Goal: Transaction & Acquisition: Purchase product/service

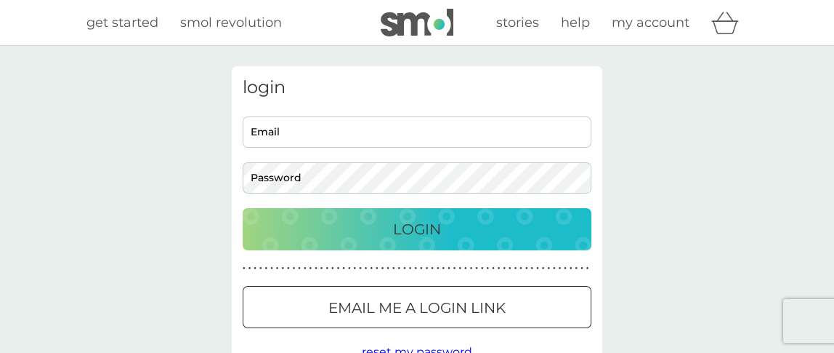
type input "[EMAIL_ADDRESS][DOMAIN_NAME]"
click at [387, 232] on div "Login" at bounding box center [417, 228] width 320 height 23
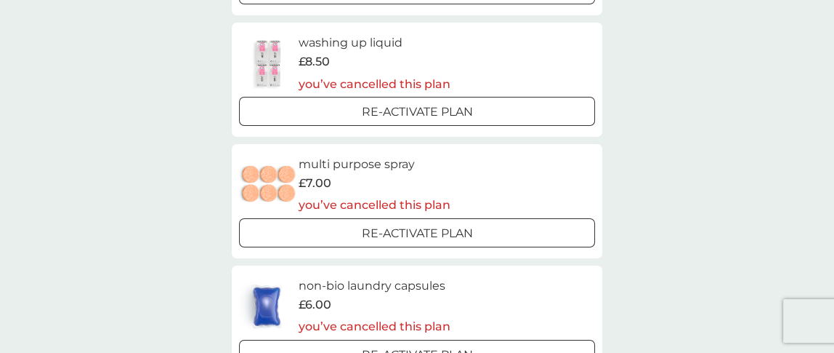
scroll to position [273, 0]
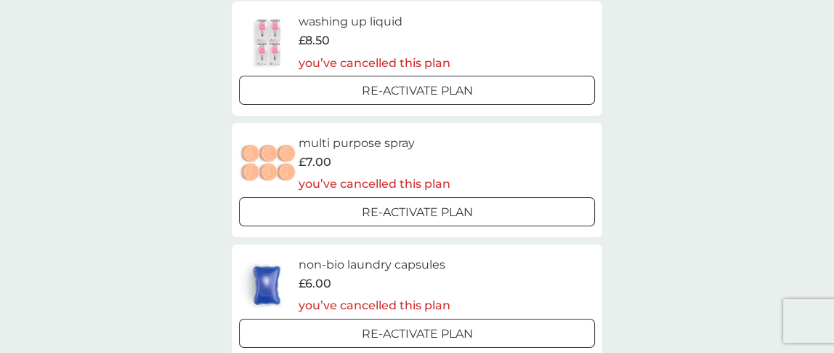
click at [366, 209] on p "Re-activate Plan" at bounding box center [417, 212] width 111 height 19
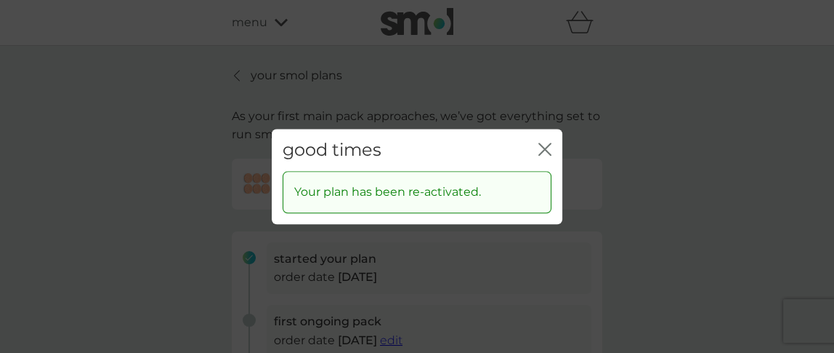
click at [662, 174] on div "good times close Your plan has been re-activated." at bounding box center [417, 176] width 834 height 353
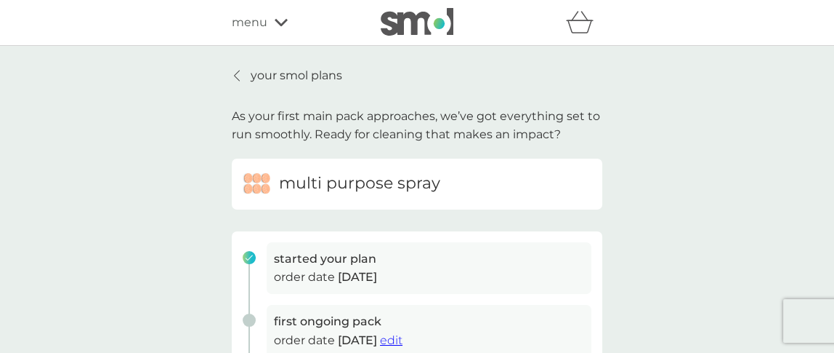
click at [580, 26] on icon "basket" at bounding box center [580, 22] width 28 height 23
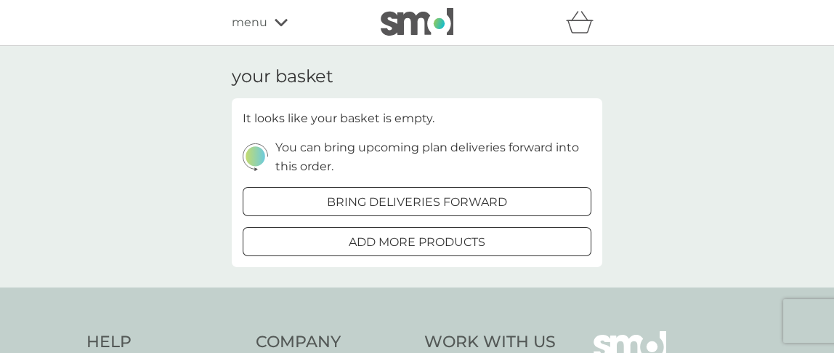
click at [412, 245] on div at bounding box center [417, 241] width 52 height 15
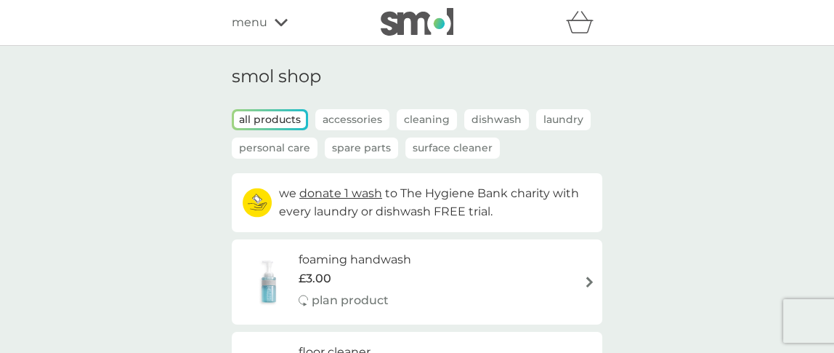
scroll to position [90, 0]
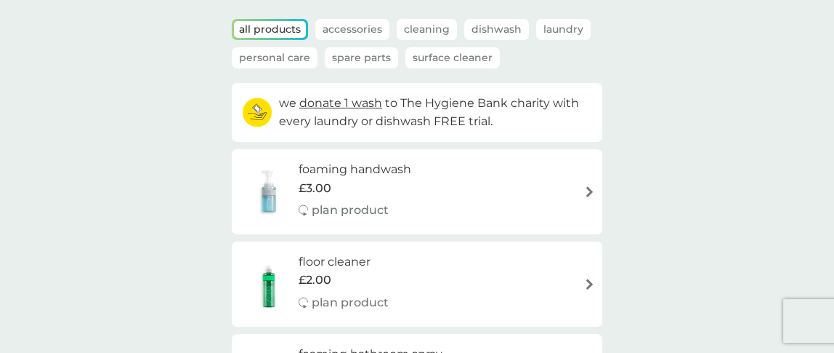
click at [372, 179] on div "£3.00" at bounding box center [355, 188] width 113 height 19
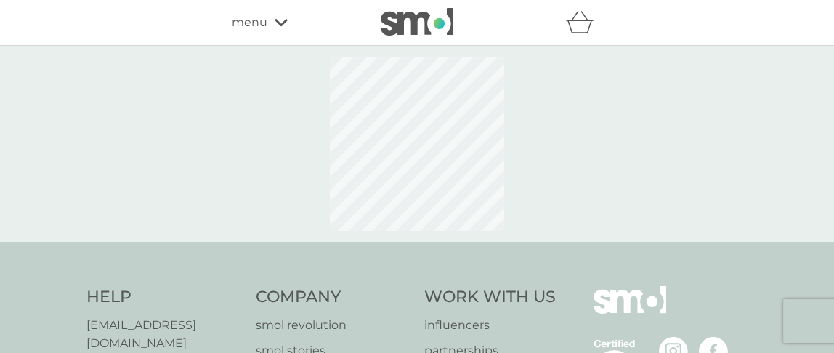
select select "119"
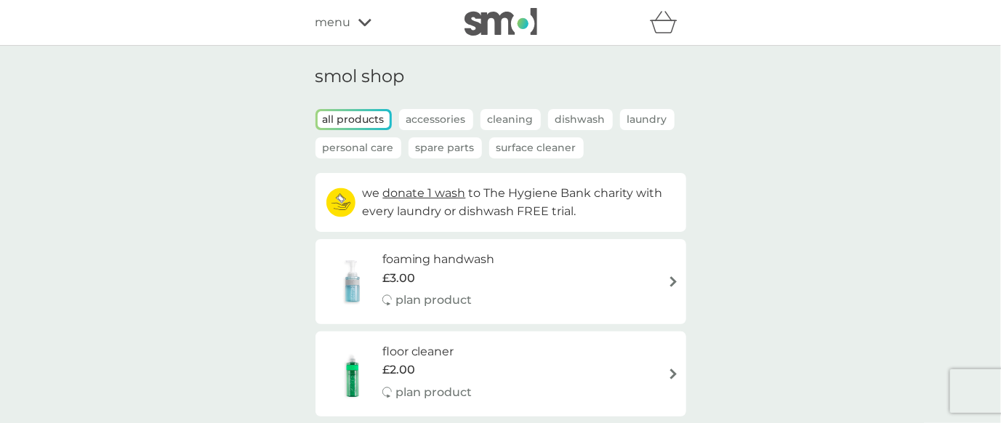
scroll to position [108, 0]
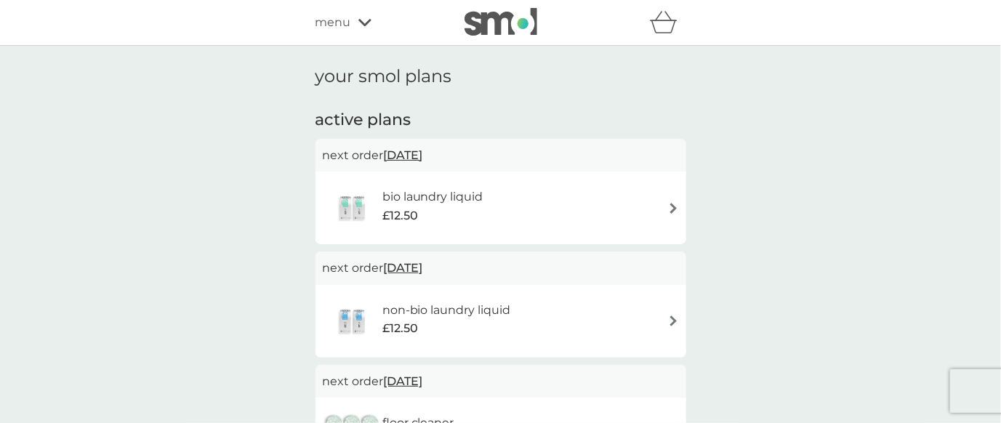
scroll to position [489, 0]
click at [347, 24] on span "menu" at bounding box center [333, 22] width 36 height 19
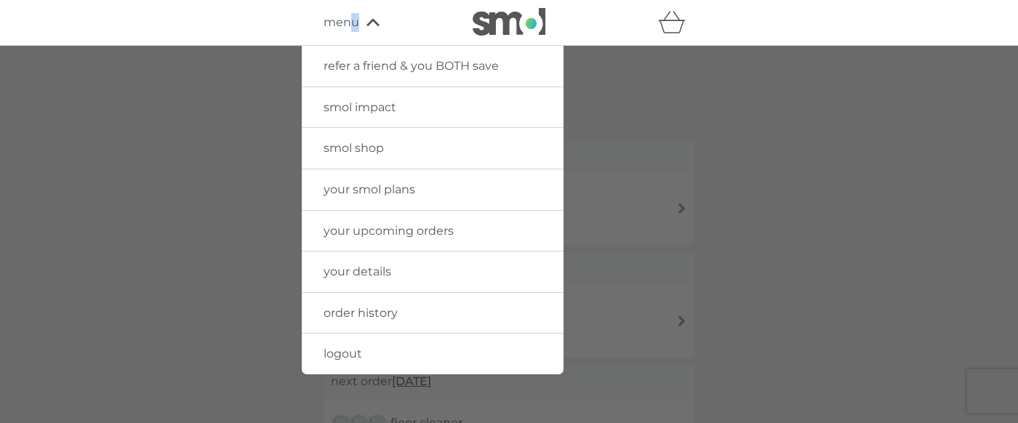
click at [353, 350] on span "logout" at bounding box center [342, 354] width 39 height 14
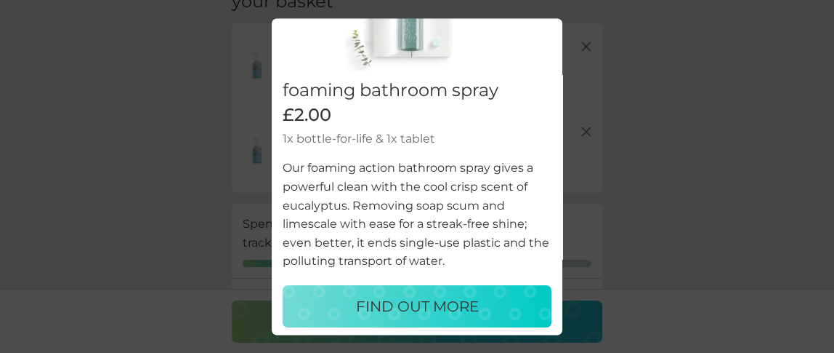
scroll to position [90, 0]
click at [589, 33] on div "would you also like ... close foaming bathroom spray £2.00 1x bottle-for-life &…" at bounding box center [417, 176] width 834 height 353
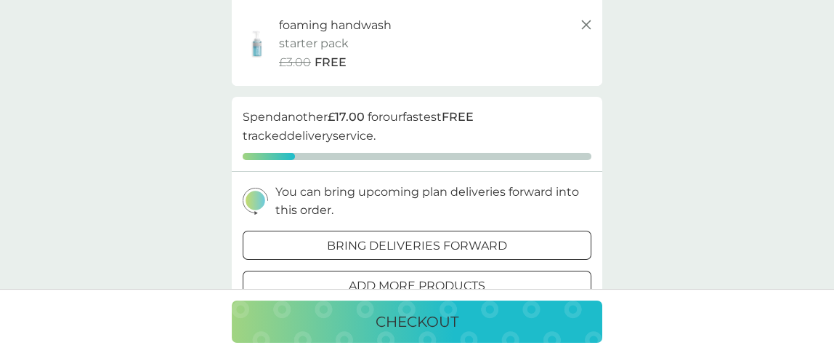
scroll to position [273, 0]
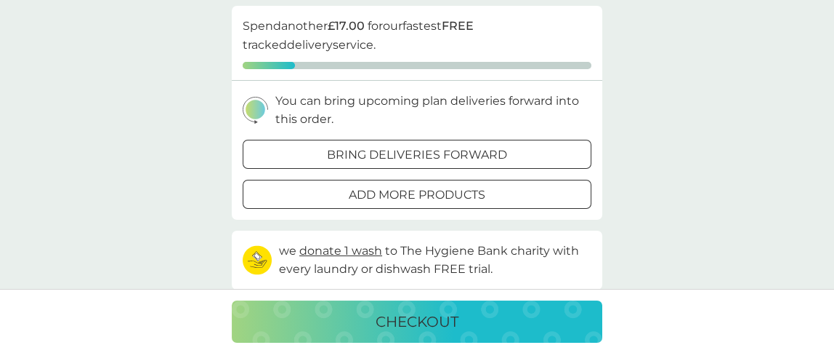
click at [372, 193] on p "add more products" at bounding box center [417, 194] width 137 height 19
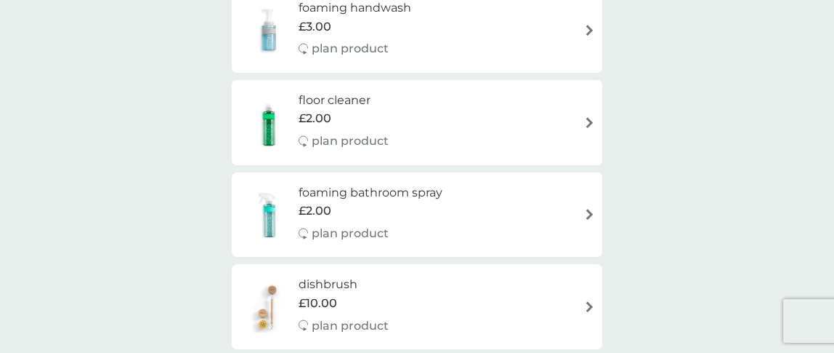
scroll to position [273, 0]
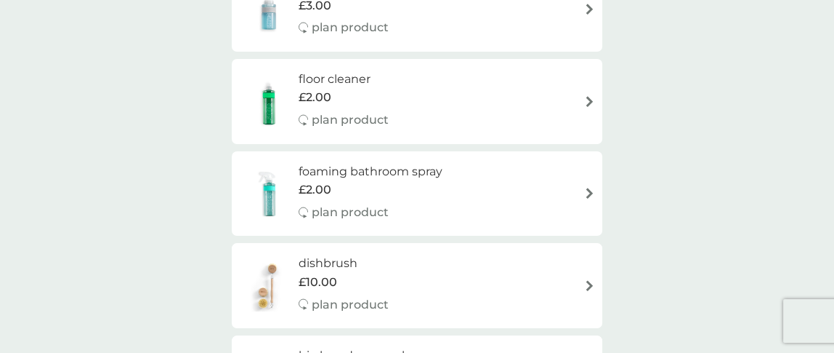
click at [383, 111] on p "plan product" at bounding box center [350, 119] width 77 height 19
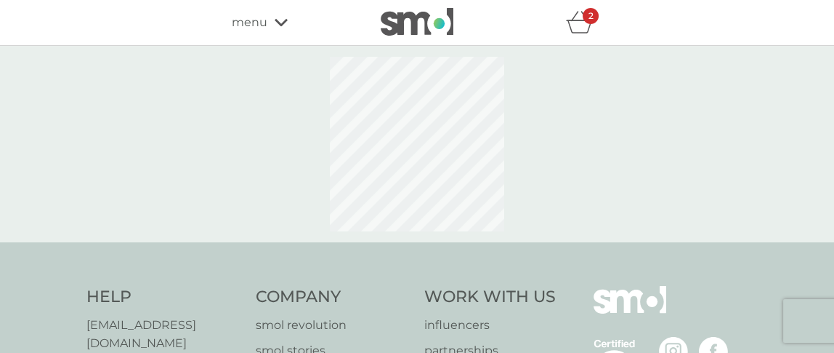
select select "84"
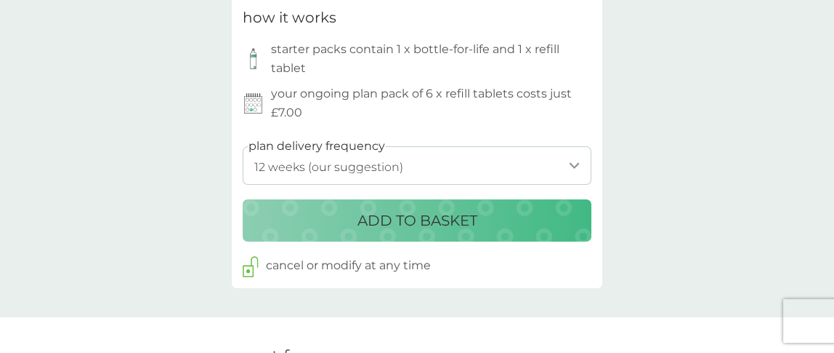
scroll to position [727, 0]
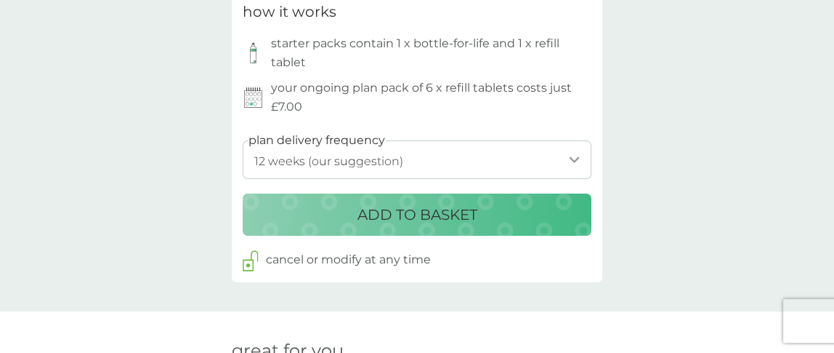
click at [371, 216] on p "ADD TO BASKET" at bounding box center [418, 214] width 120 height 23
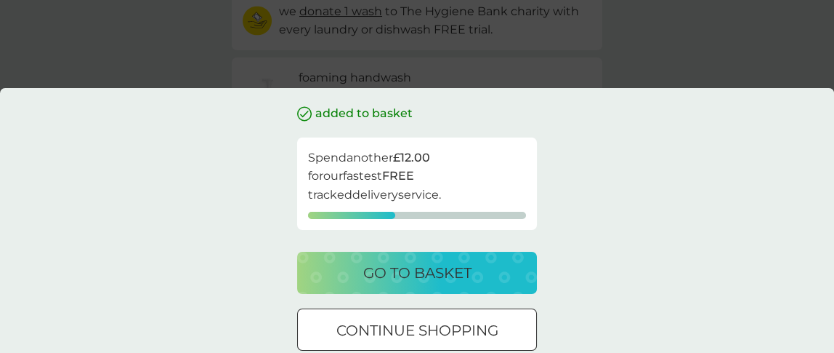
scroll to position [273, 0]
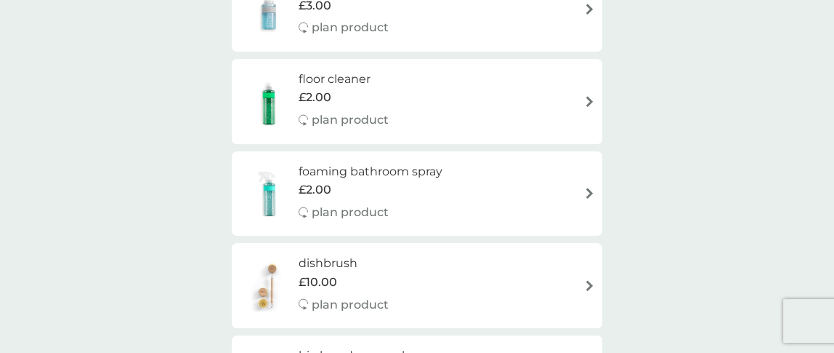
click at [342, 88] on div "£2.00" at bounding box center [344, 97] width 90 height 19
select select "84"
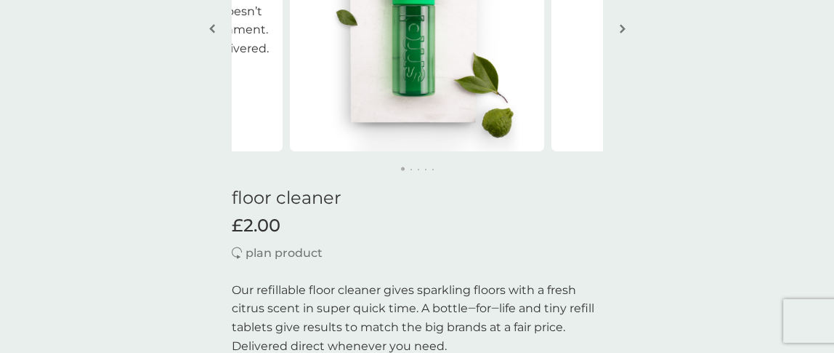
scroll to position [182, 0]
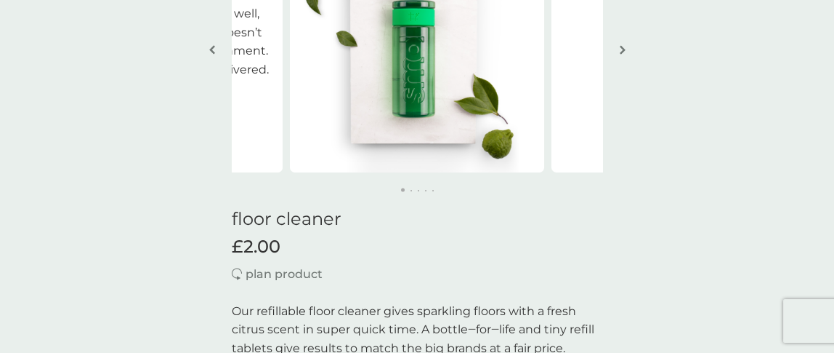
click at [382, 105] on img at bounding box center [417, 45] width 254 height 254
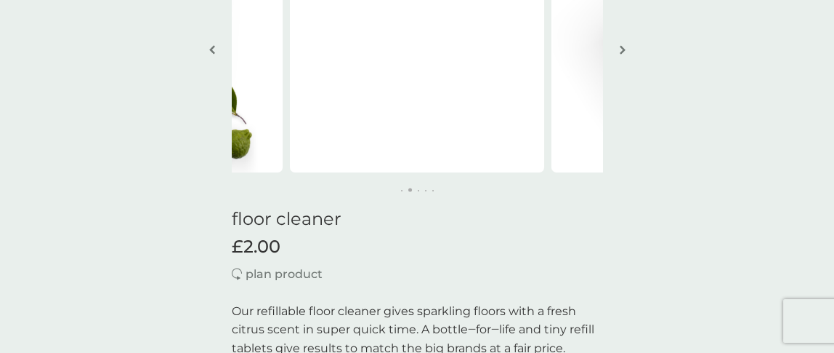
scroll to position [363, 0]
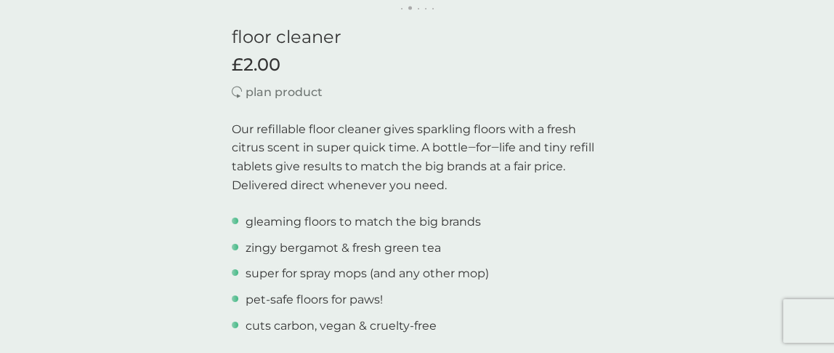
click at [273, 62] on span "£2.00" at bounding box center [256, 65] width 49 height 21
click at [300, 39] on h1 "floor cleaner" at bounding box center [417, 37] width 371 height 21
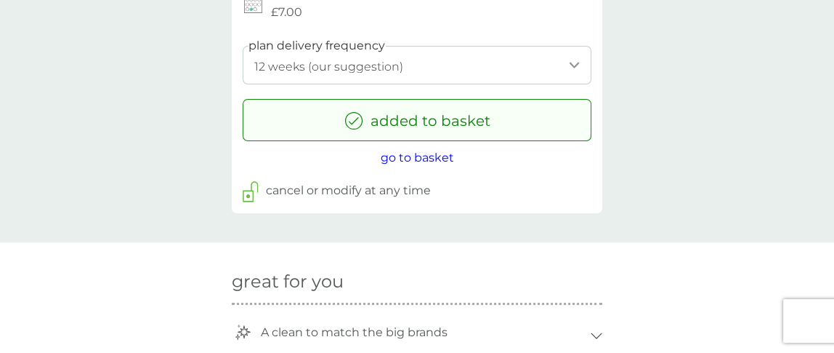
scroll to position [909, 0]
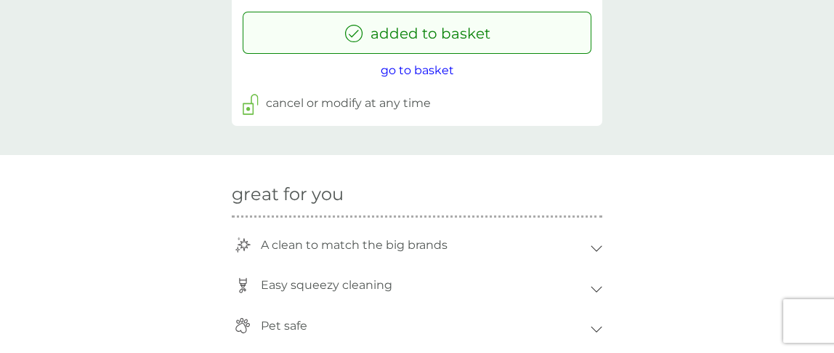
click at [398, 69] on span "go to basket" at bounding box center [417, 70] width 73 height 14
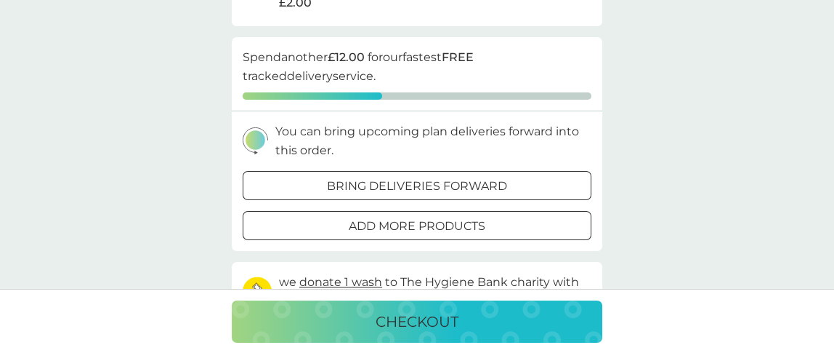
scroll to position [363, 0]
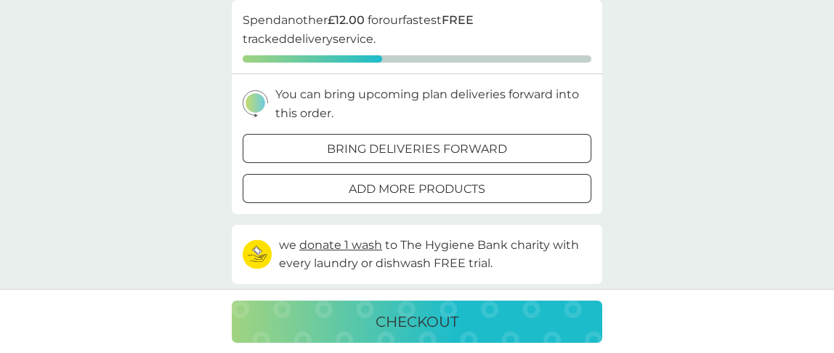
click at [386, 189] on p "add more products" at bounding box center [417, 189] width 137 height 19
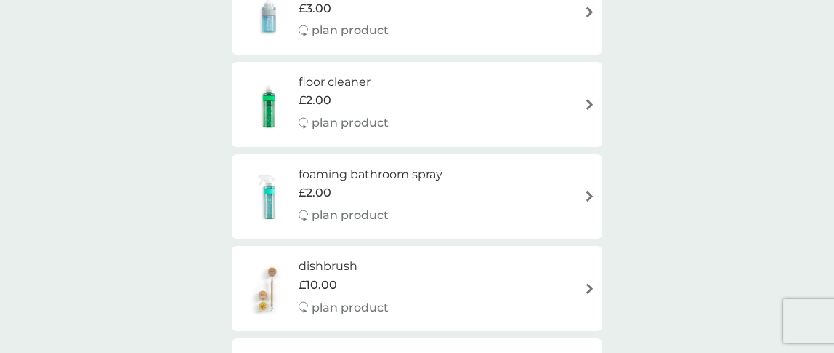
scroll to position [273, 0]
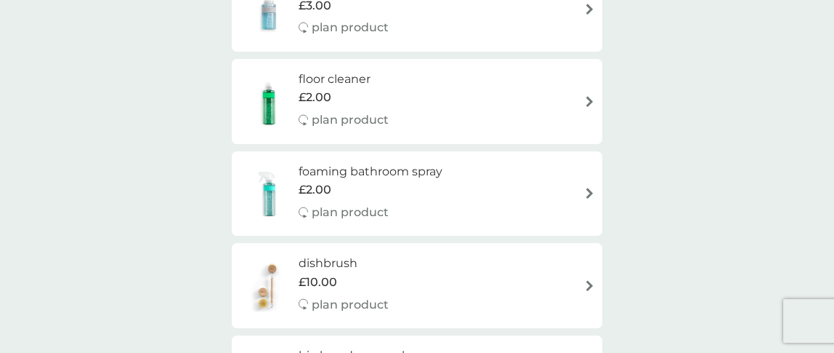
click at [363, 174] on h6 "foaming bathroom spray" at bounding box center [371, 171] width 144 height 19
select select "182"
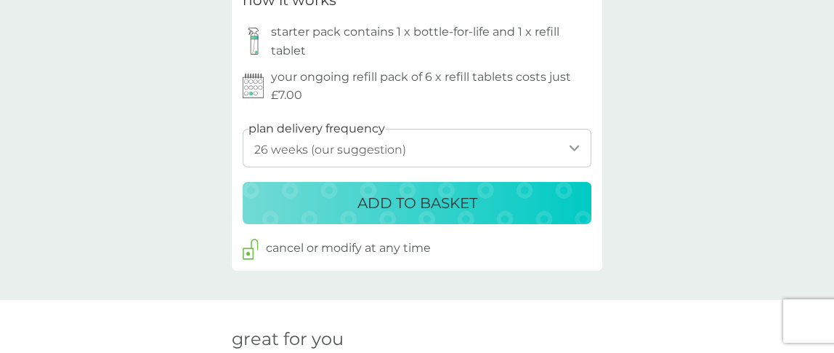
scroll to position [817, 0]
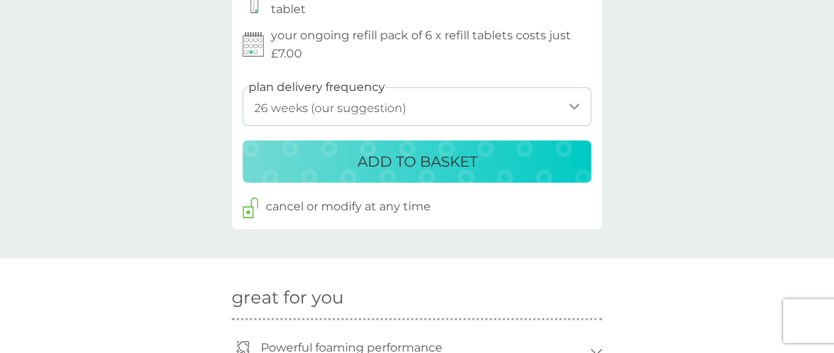
click at [363, 166] on p "ADD TO BASKET" at bounding box center [418, 161] width 120 height 23
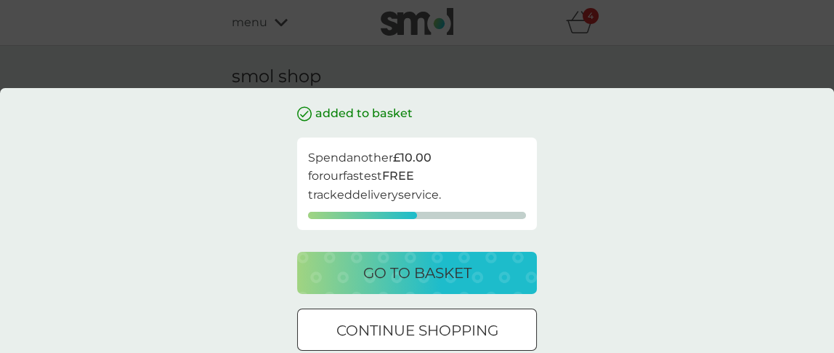
scroll to position [91, 0]
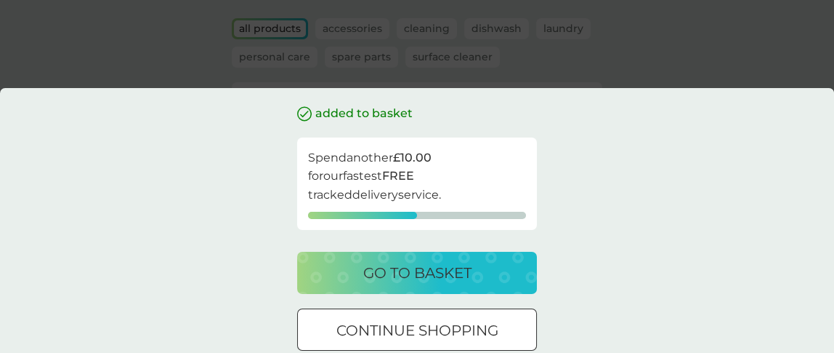
click at [366, 261] on p "go to basket" at bounding box center [417, 272] width 108 height 23
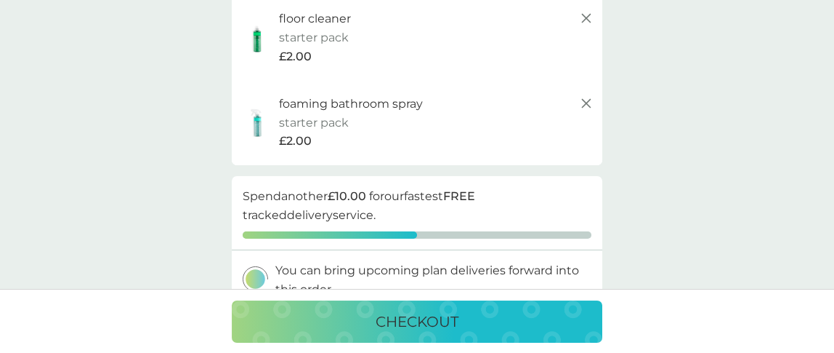
scroll to position [363, 0]
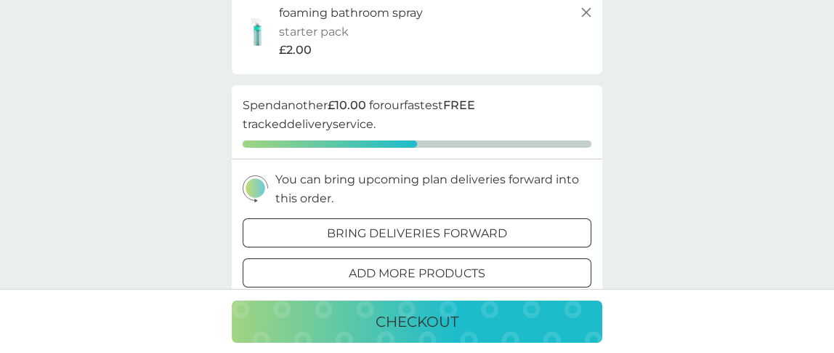
click at [366, 275] on p "add more products" at bounding box center [417, 273] width 137 height 19
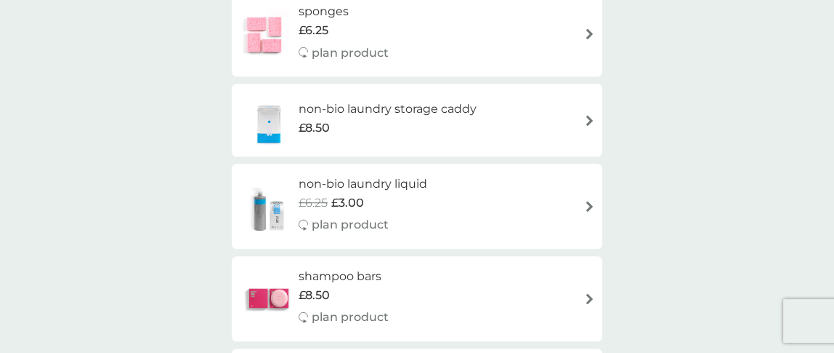
scroll to position [1454, 0]
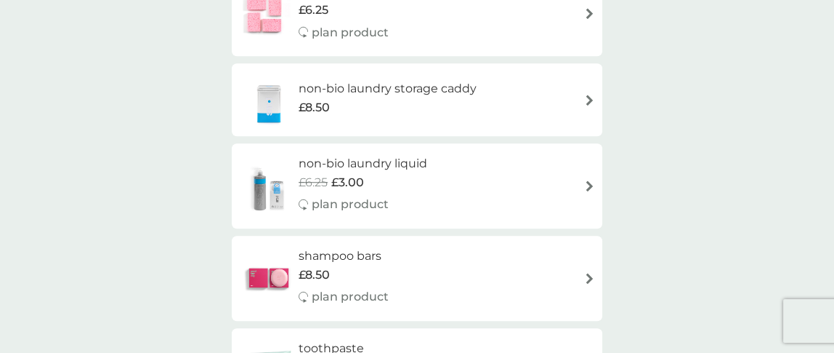
click at [377, 180] on div "£6.25 £3.00" at bounding box center [363, 182] width 129 height 19
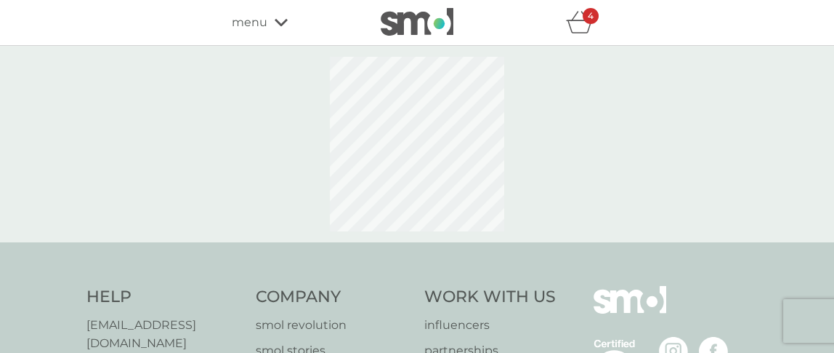
select select "91"
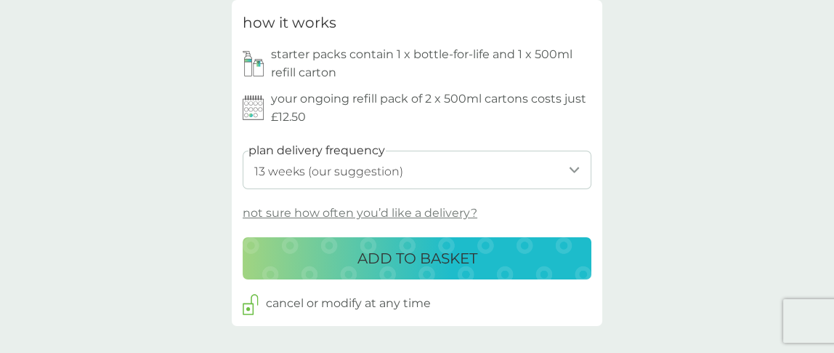
scroll to position [727, 0]
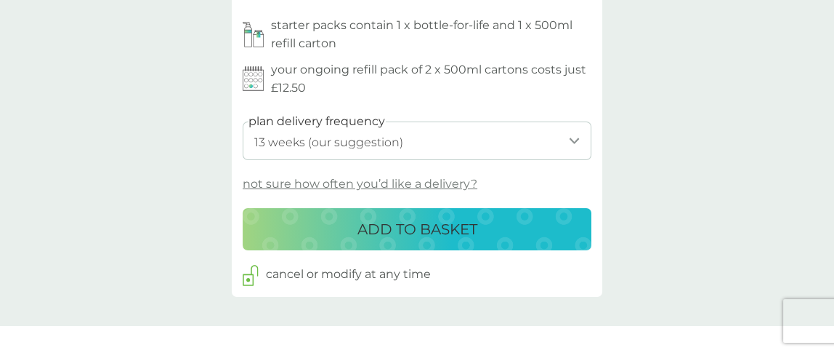
click at [368, 235] on p "ADD TO BASKET" at bounding box center [418, 228] width 120 height 23
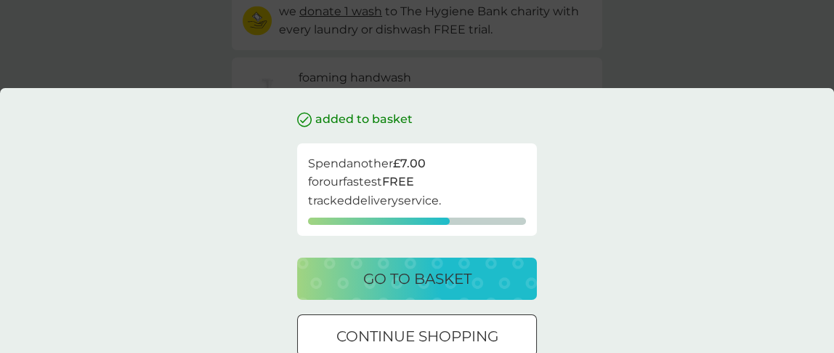
scroll to position [6, 0]
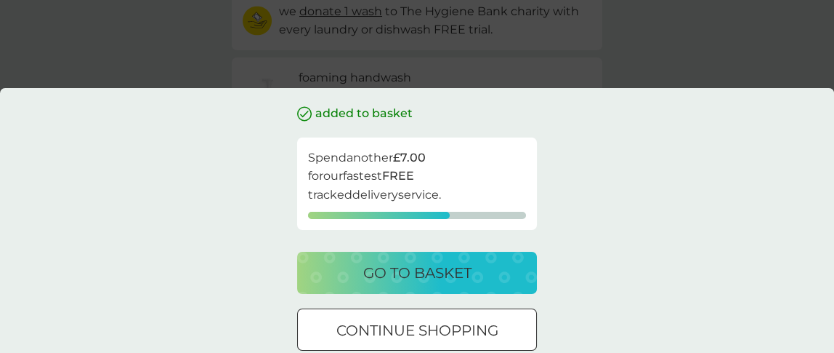
click at [368, 318] on p "continue shopping" at bounding box center [418, 329] width 162 height 23
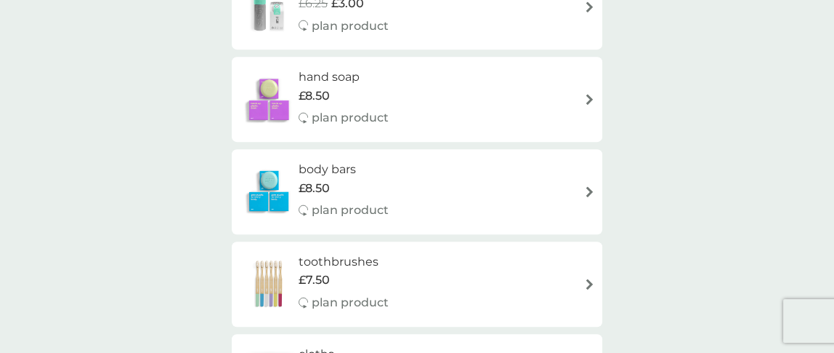
scroll to position [909, 0]
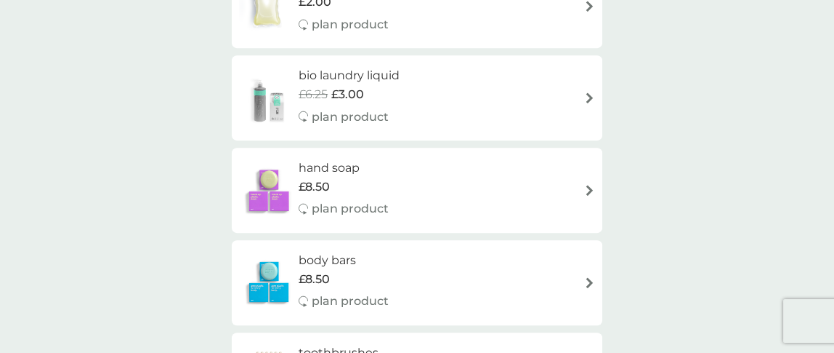
click at [376, 94] on div "£6.25 £3.00" at bounding box center [349, 94] width 101 height 19
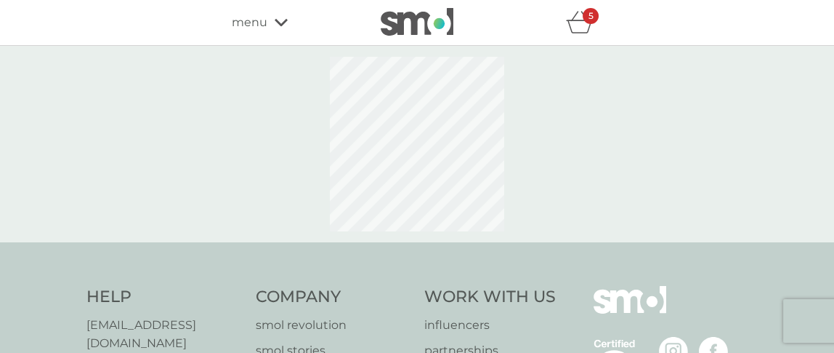
select select "91"
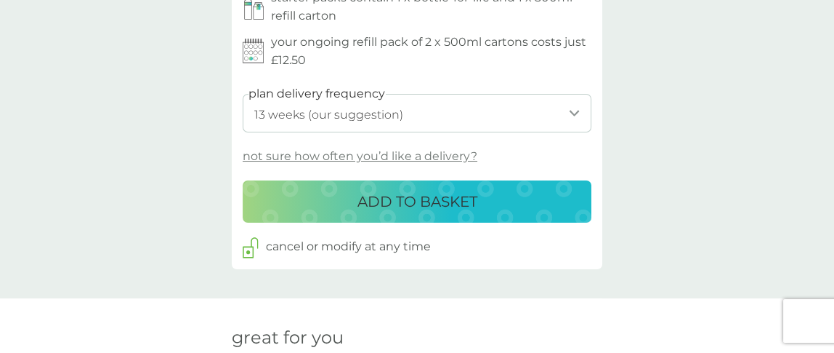
scroll to position [817, 0]
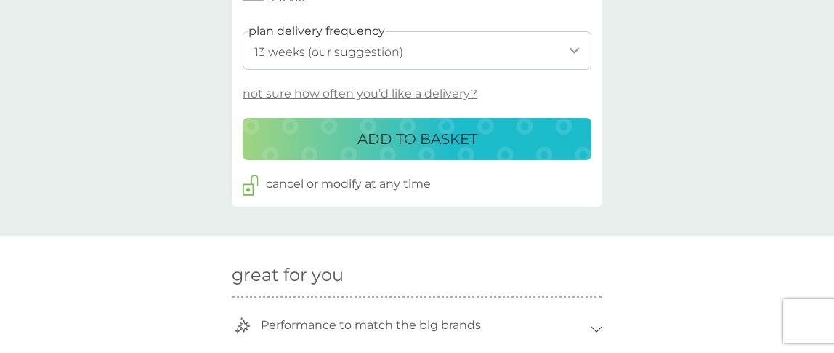
click at [379, 135] on p "ADD TO BASKET" at bounding box center [418, 138] width 120 height 23
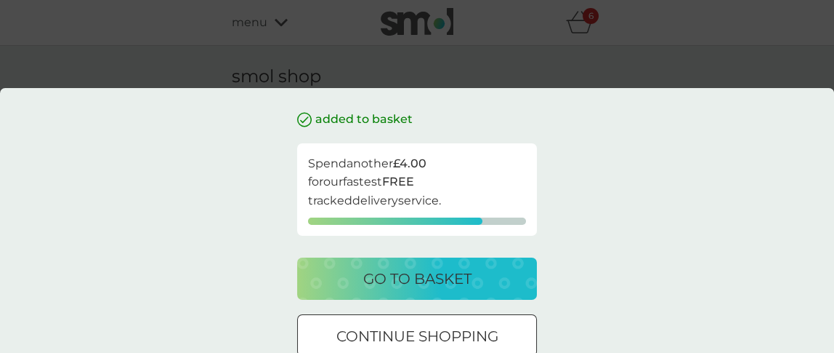
click at [384, 267] on p "go to basket" at bounding box center [417, 278] width 108 height 23
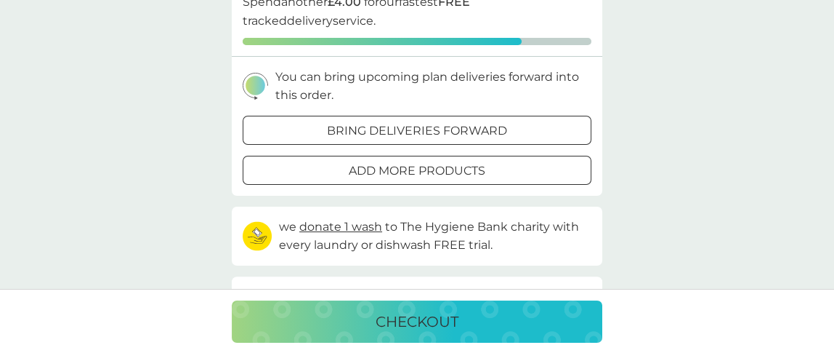
scroll to position [545, 0]
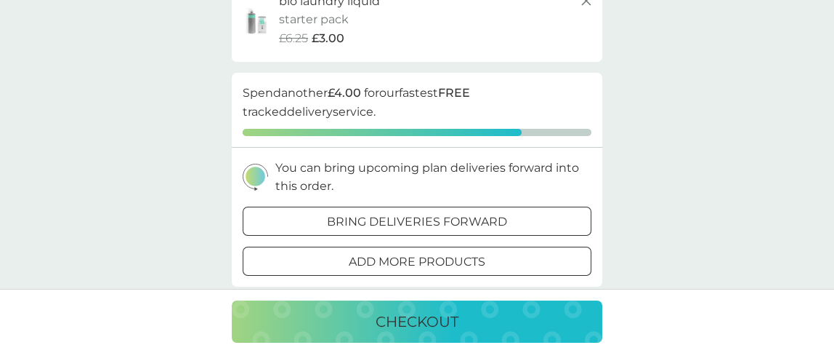
click at [397, 223] on div at bounding box center [400, 220] width 10 height 10
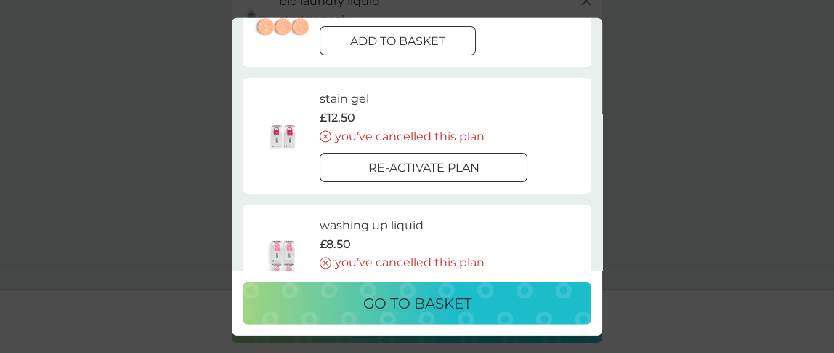
scroll to position [0, 0]
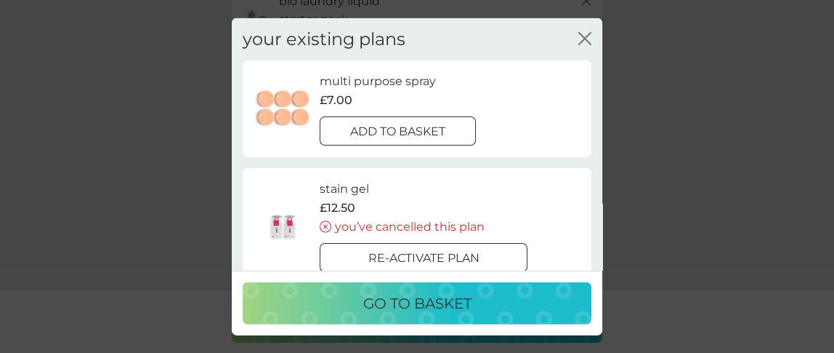
click at [404, 125] on div at bounding box center [397, 131] width 52 height 15
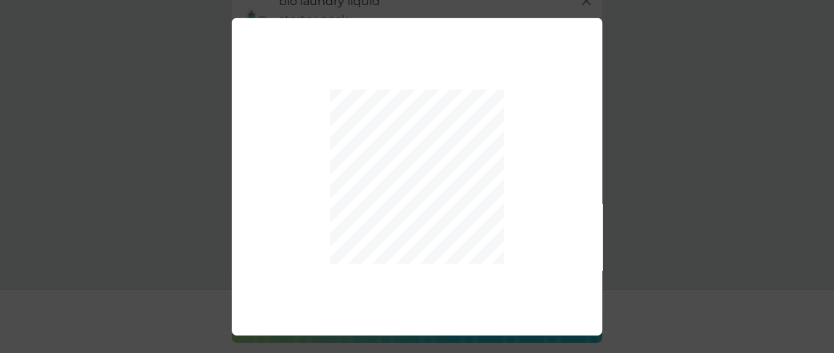
scroll to position [696, 0]
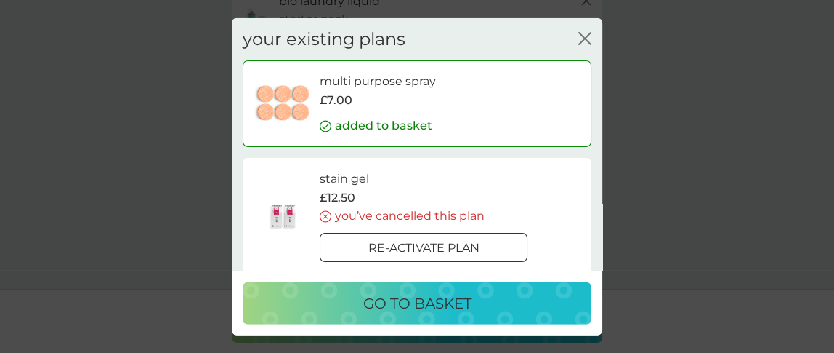
click at [419, 299] on p "go to basket" at bounding box center [417, 302] width 108 height 23
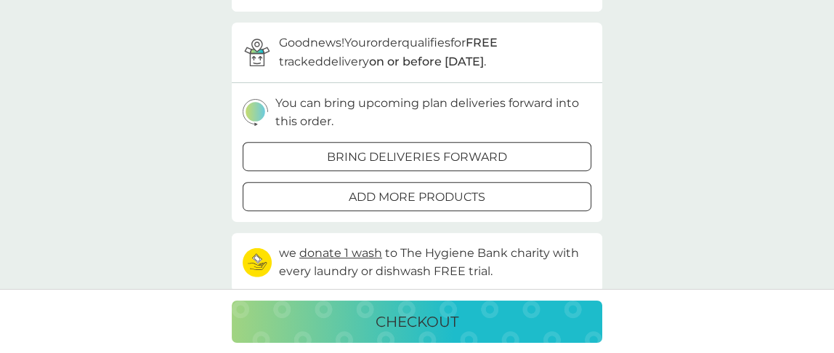
scroll to position [782, 0]
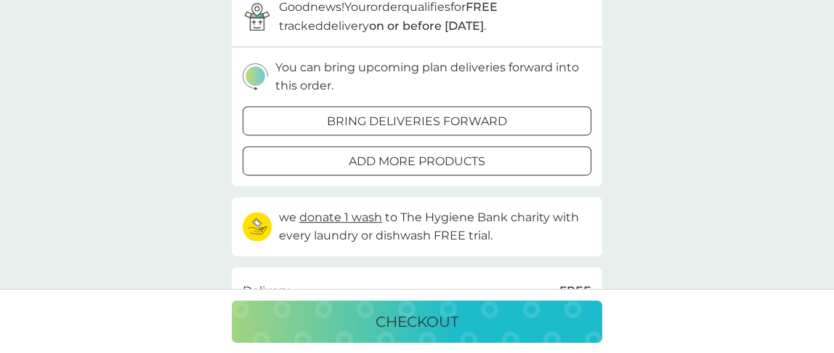
click at [448, 120] on p "bring deliveries forward" at bounding box center [417, 121] width 180 height 19
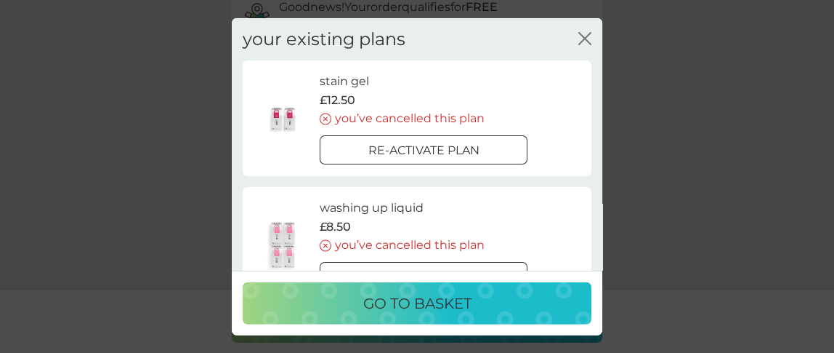
click at [459, 310] on p "go to basket" at bounding box center [417, 302] width 108 height 23
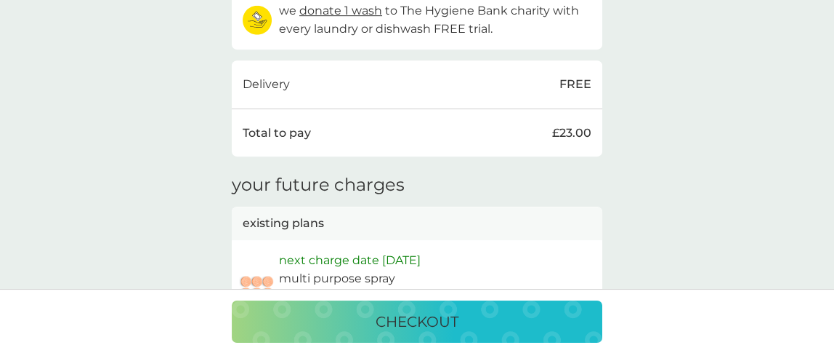
scroll to position [1055, 0]
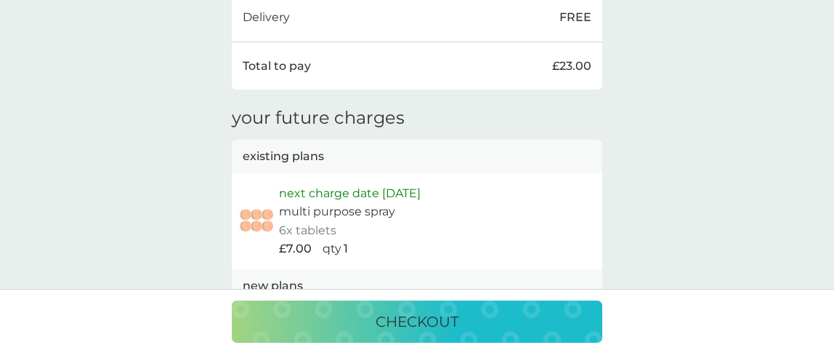
click at [428, 312] on p "checkout" at bounding box center [417, 321] width 83 height 23
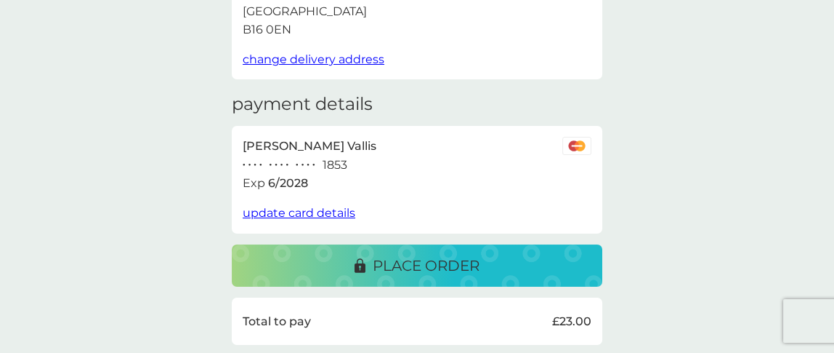
scroll to position [182, 0]
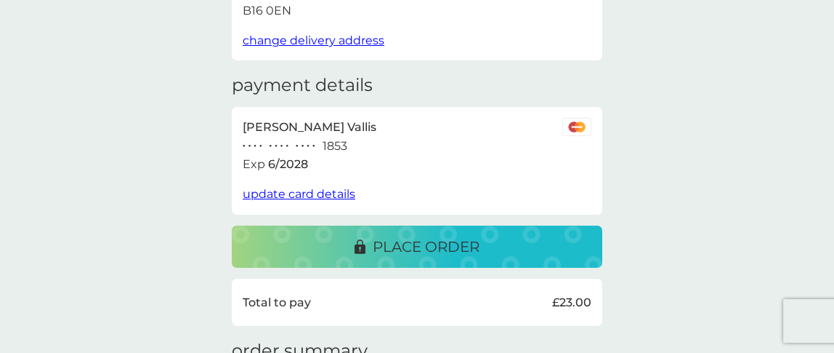
click at [341, 196] on span "update card details" at bounding box center [299, 194] width 113 height 14
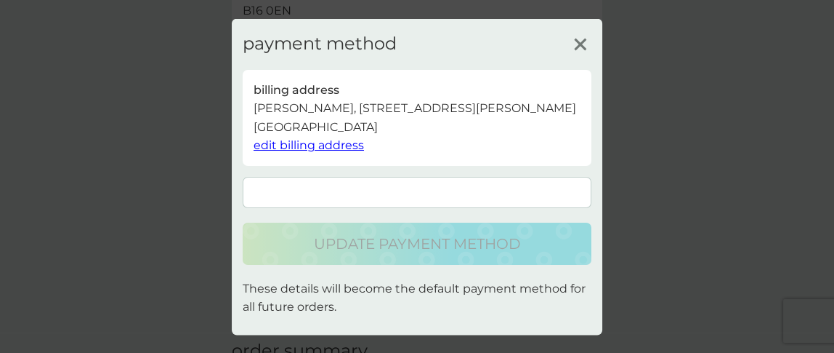
click at [392, 198] on form at bounding box center [417, 191] width 349 height 31
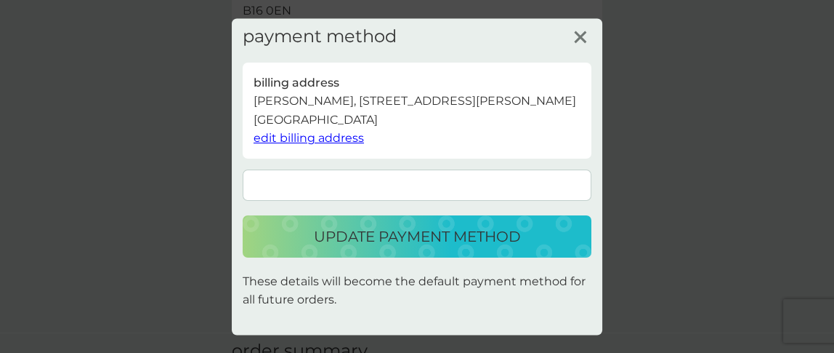
click at [385, 239] on p "update payment method" at bounding box center [417, 235] width 207 height 23
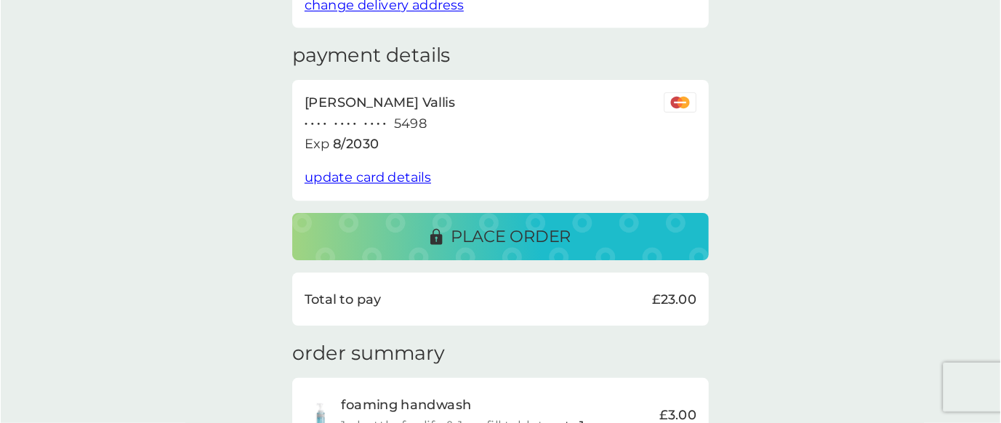
scroll to position [217, 0]
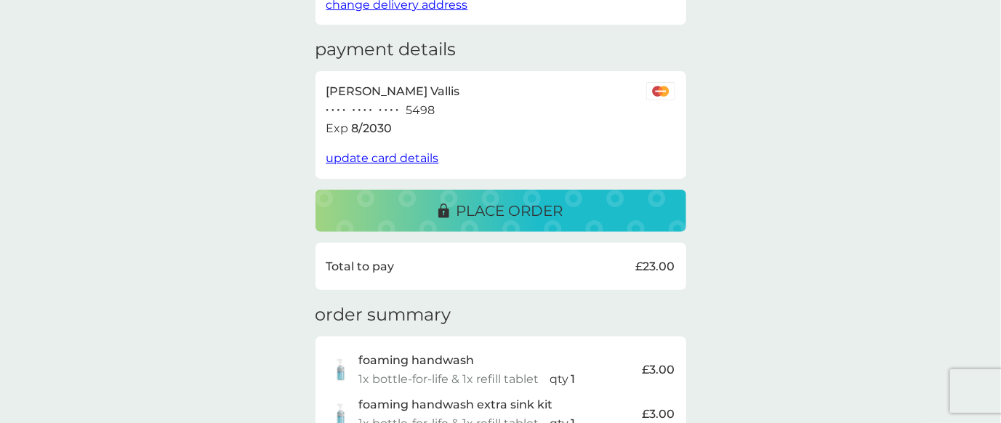
click at [525, 205] on p "place order" at bounding box center [509, 210] width 107 height 23
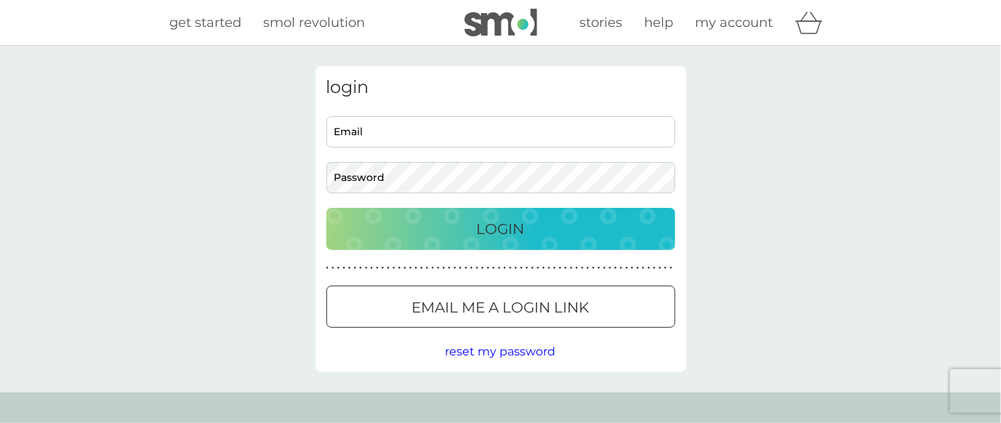
type input "saravallis@aol.com"
click at [489, 229] on p "Login" at bounding box center [501, 228] width 48 height 23
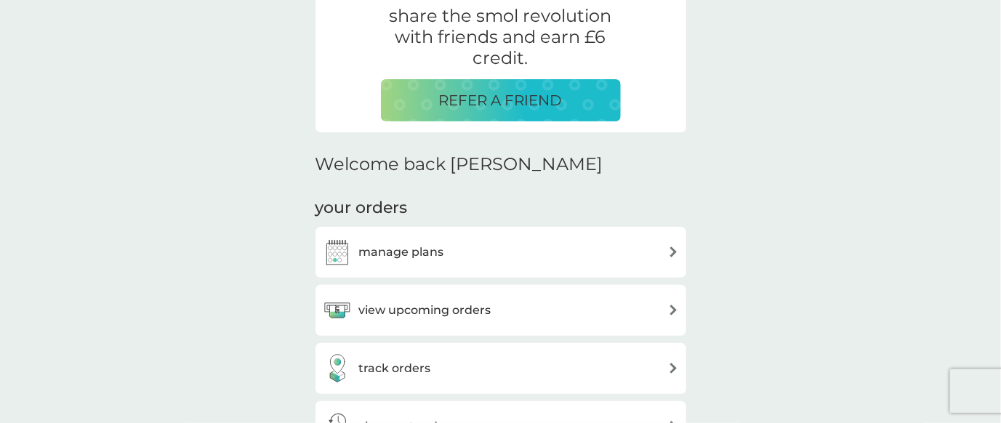
scroll to position [327, 0]
